Goal: Task Accomplishment & Management: Manage account settings

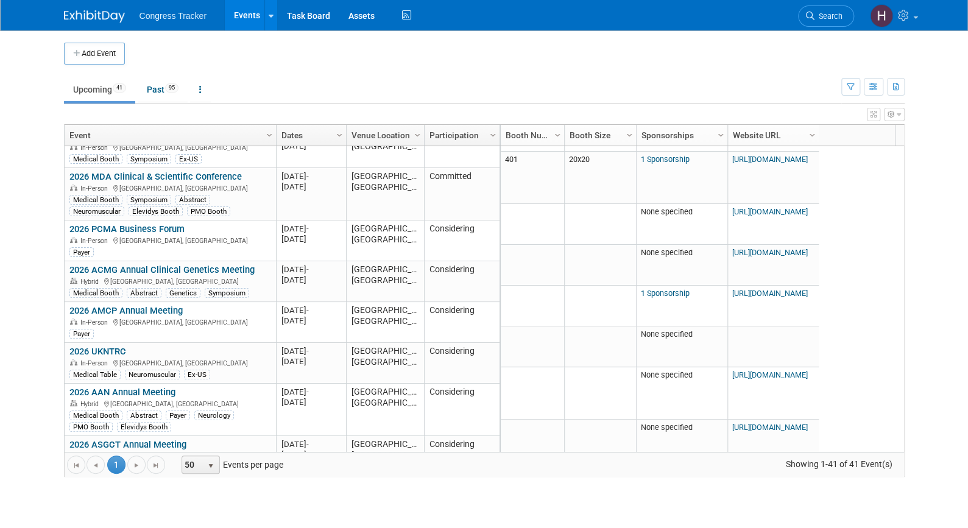
scroll to position [1025, 0]
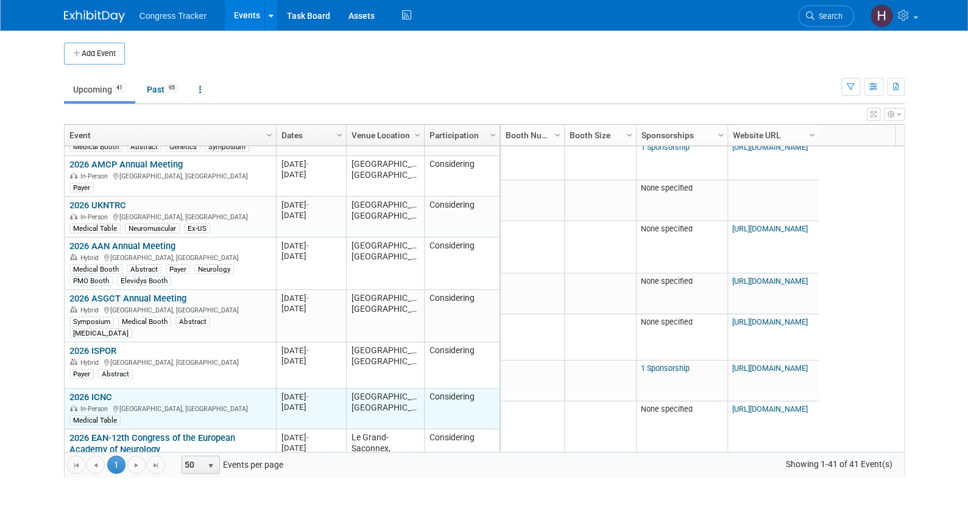
click at [84, 392] on link "2026 ICNC" at bounding box center [90, 397] width 43 height 11
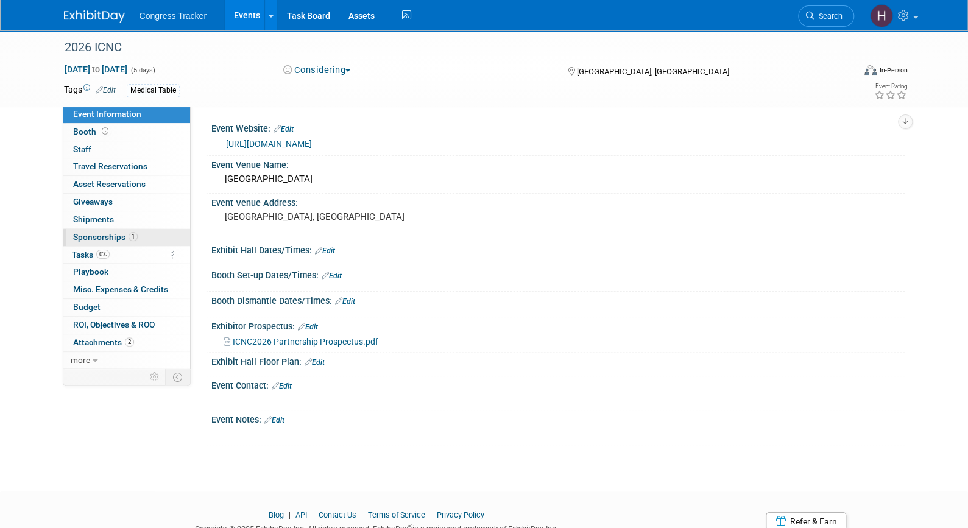
click at [91, 236] on span "Sponsorships 1" at bounding box center [105, 237] width 65 height 10
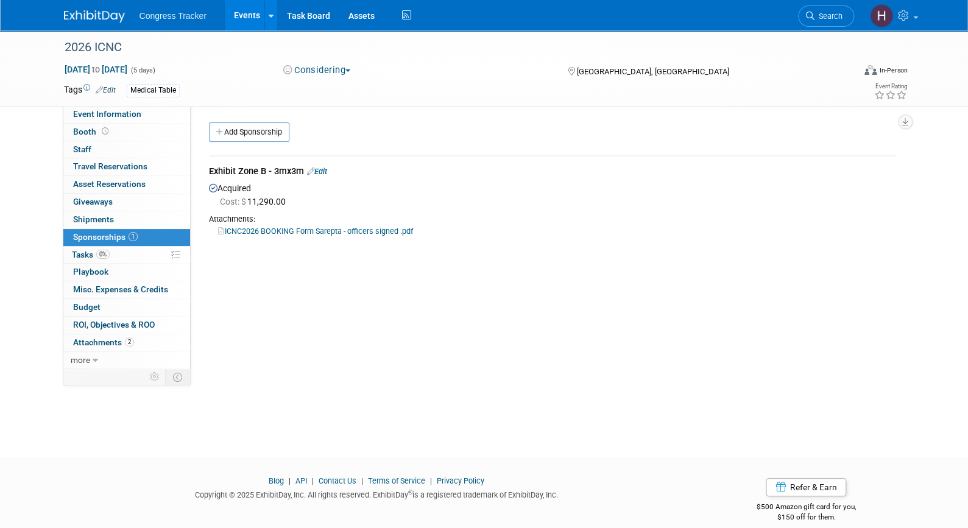
click at [325, 168] on link "Edit" at bounding box center [317, 171] width 20 height 9
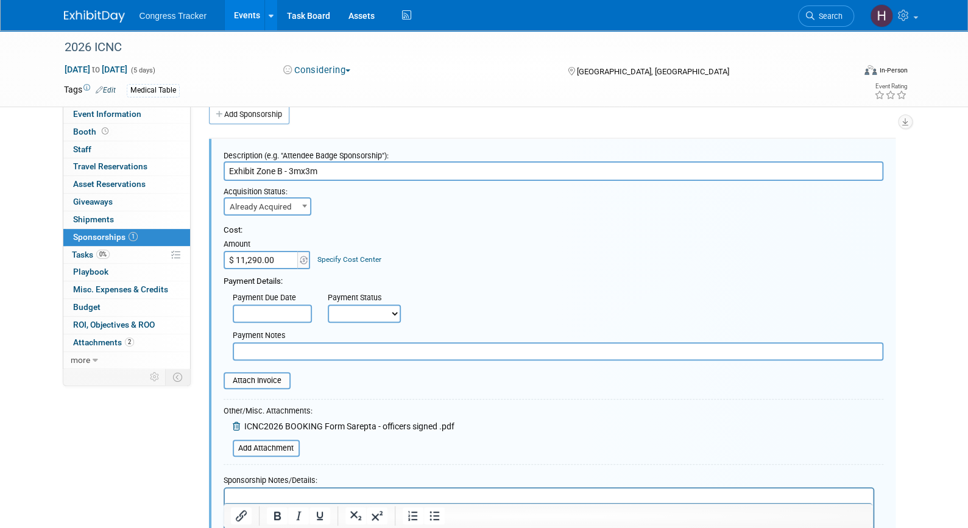
click at [247, 358] on input "text" at bounding box center [558, 351] width 651 height 18
paste input "SRPT165121"
type input "SRPT165121"
click at [357, 316] on select "Not Paid Yet Partially Paid Paid in Full" at bounding box center [364, 314] width 73 height 18
select select "1"
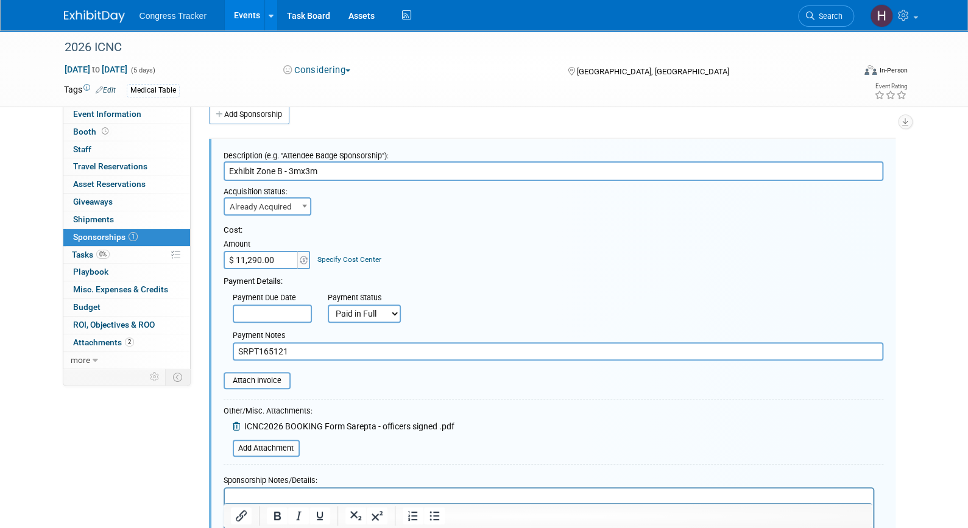
click at [328, 305] on select "Not Paid Yet Partially Paid Paid in Full" at bounding box center [364, 314] width 73 height 18
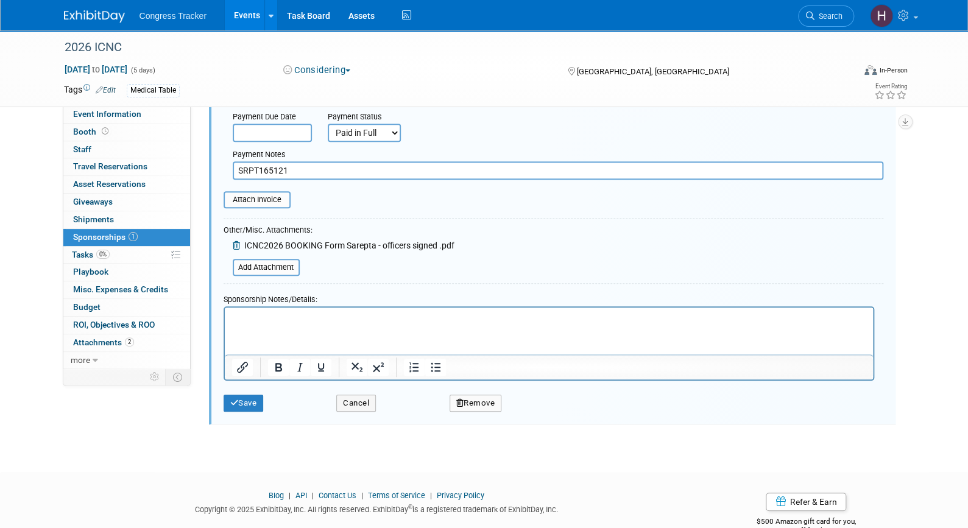
scroll to position [211, 0]
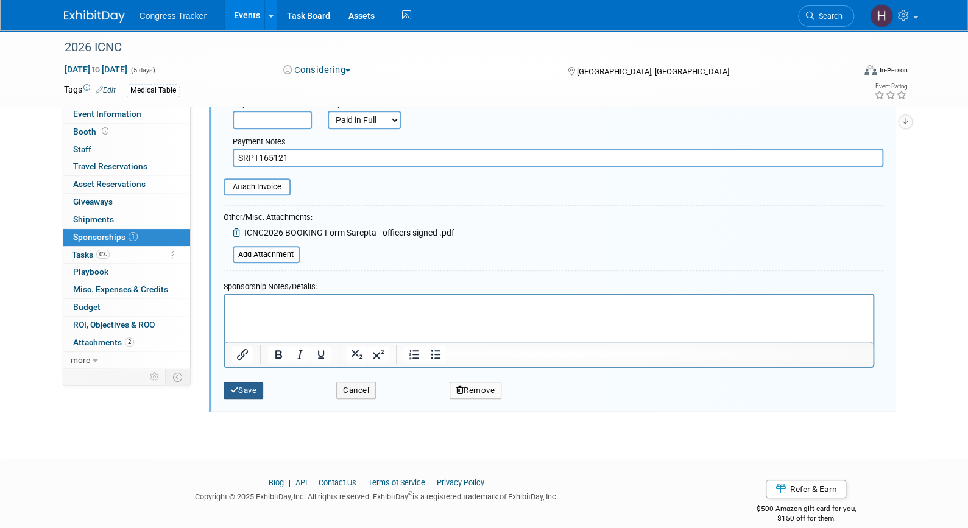
click at [257, 384] on button "Save" at bounding box center [244, 390] width 40 height 17
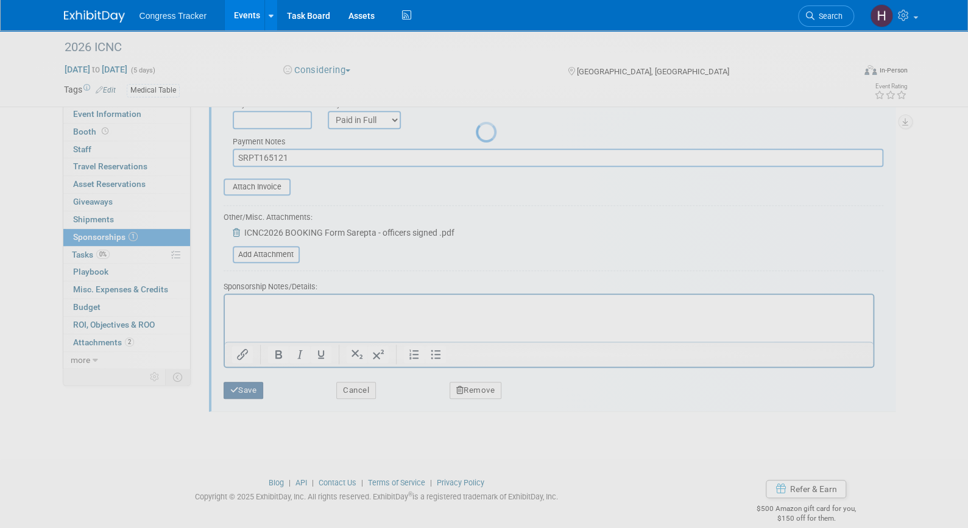
scroll to position [15, 0]
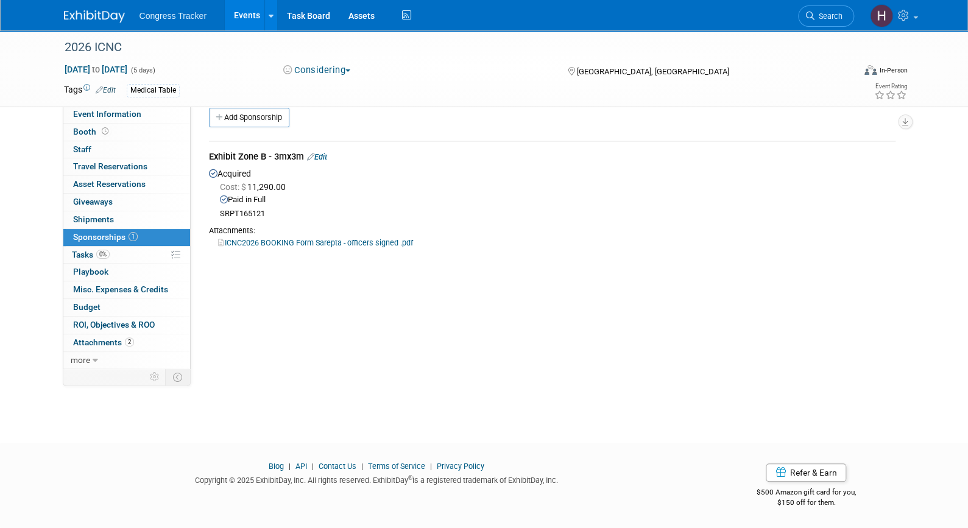
click at [107, 18] on img at bounding box center [94, 16] width 61 height 12
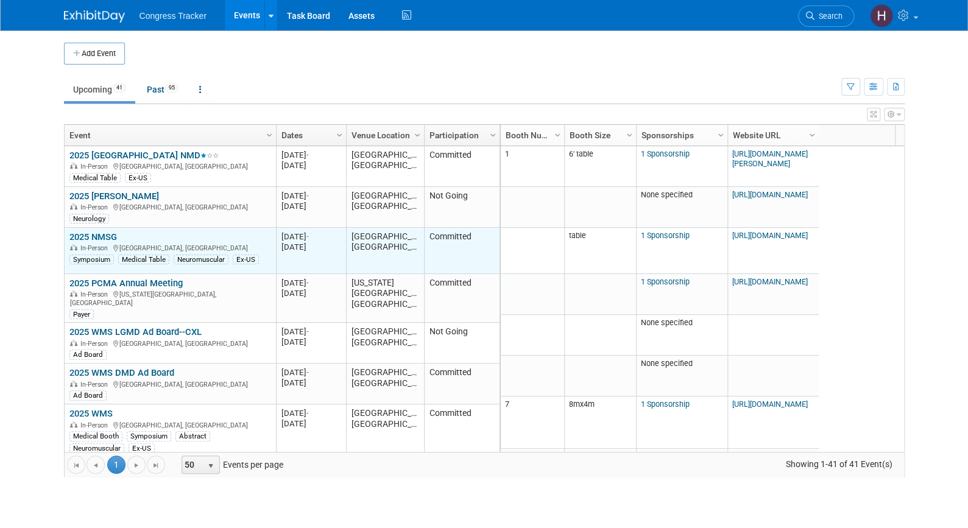
click at [88, 233] on link "2025 NMSG" at bounding box center [93, 236] width 48 height 11
